Goal: Task Accomplishment & Management: Manage account settings

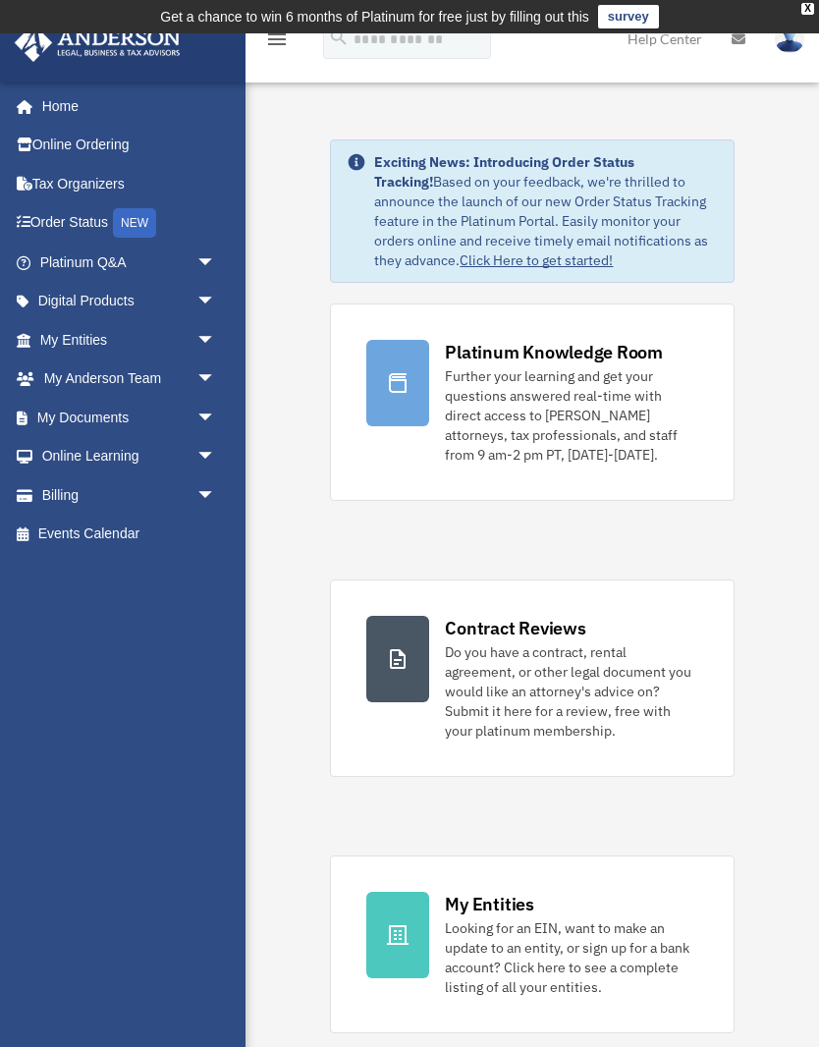
click at [73, 497] on link "Billing arrow_drop_down" at bounding box center [130, 495] width 232 height 39
click at [205, 497] on span "arrow_drop_down" at bounding box center [216, 496] width 39 height 40
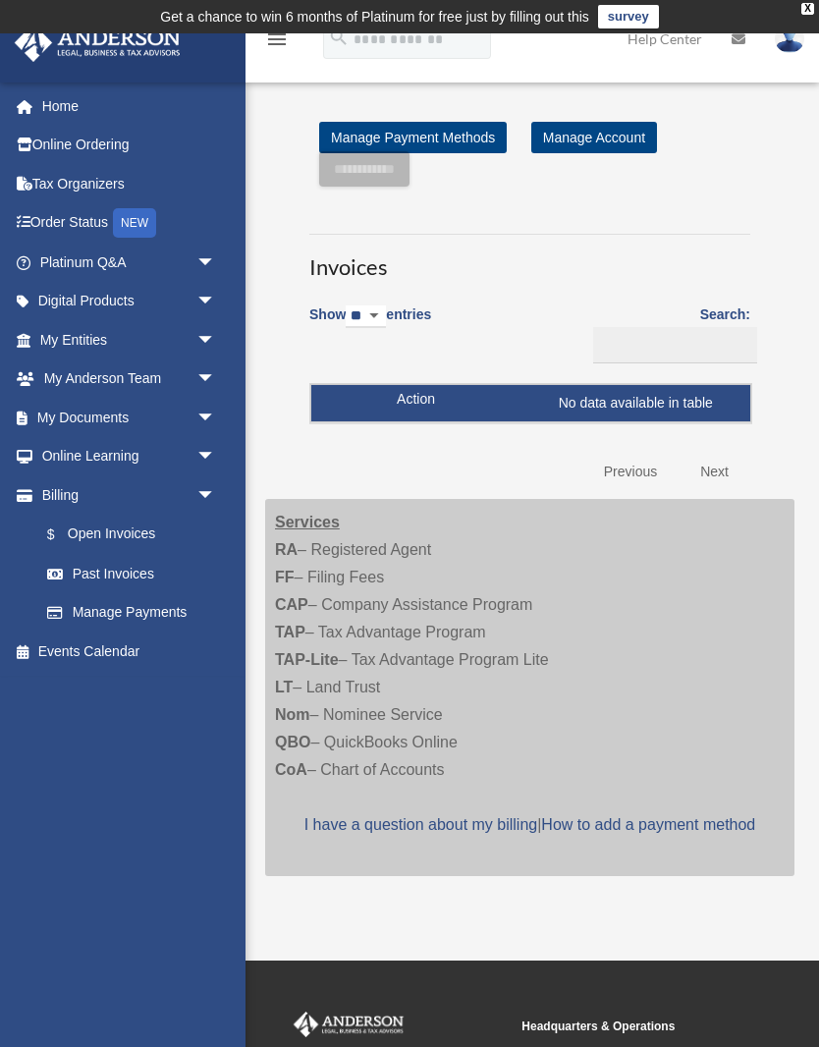
click at [115, 533] on link "$ Open Invoices" at bounding box center [127, 535] width 198 height 40
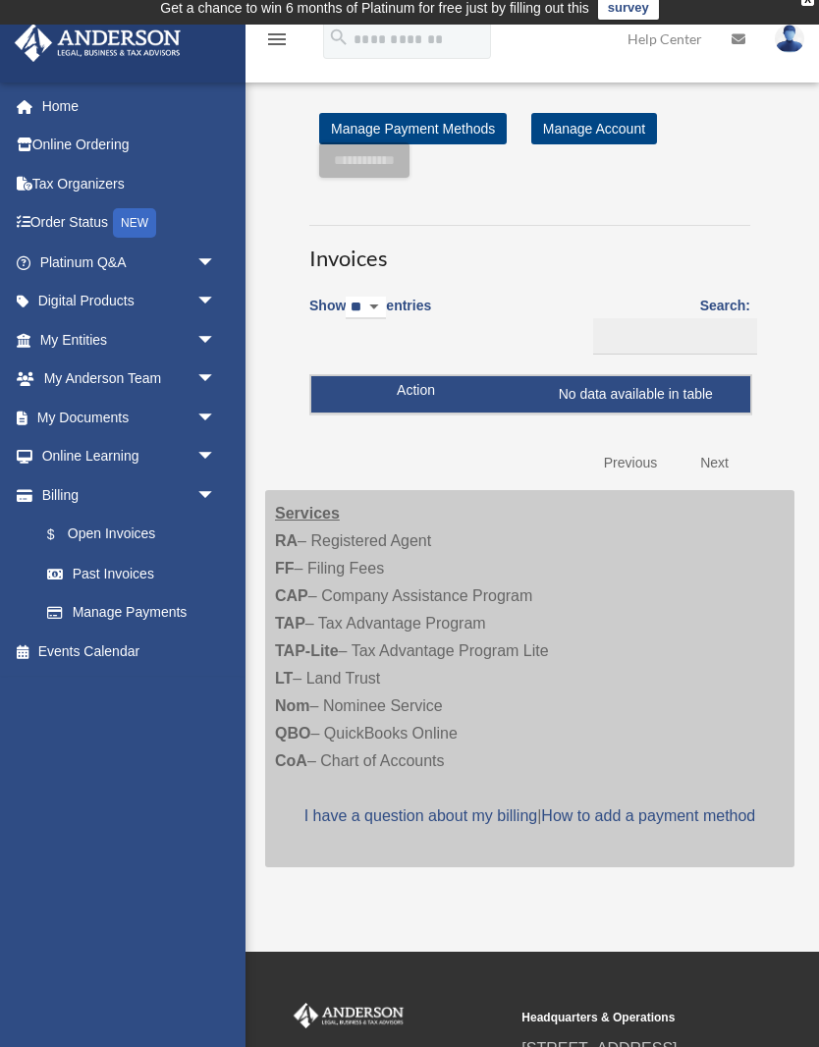
scroll to position [19, 0]
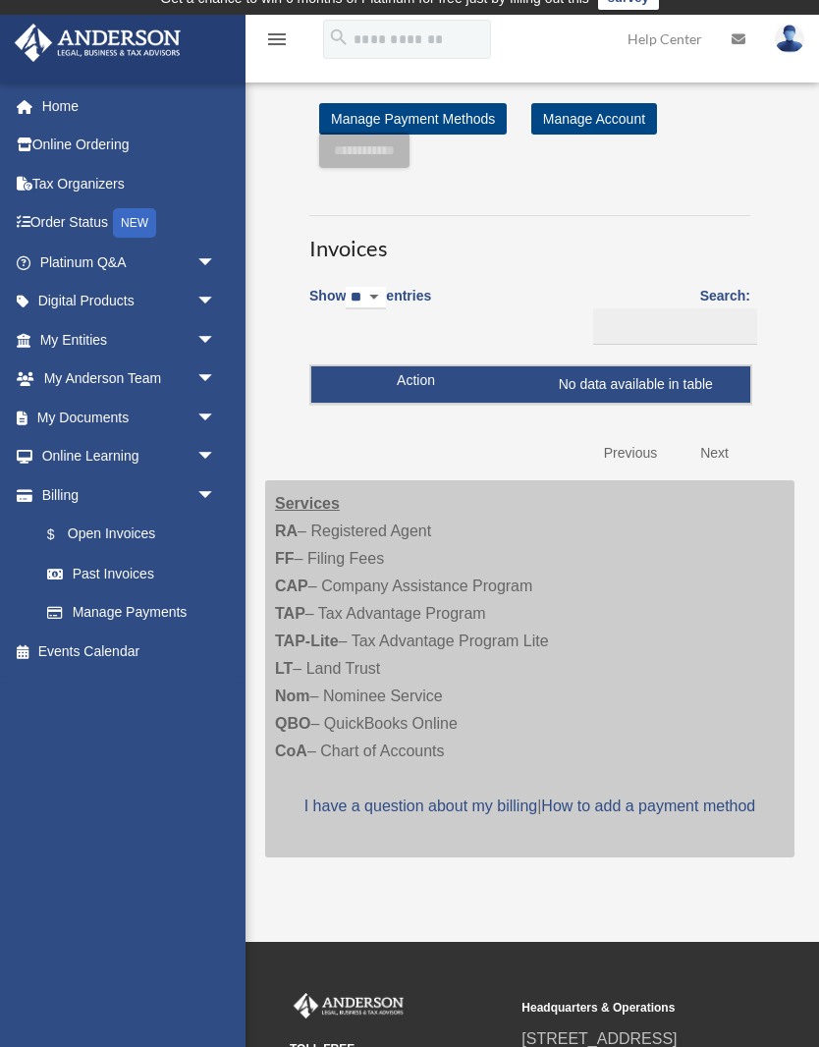
click at [123, 568] on link "Past Invoices" at bounding box center [132, 573] width 208 height 39
